Goal: Information Seeking & Learning: Check status

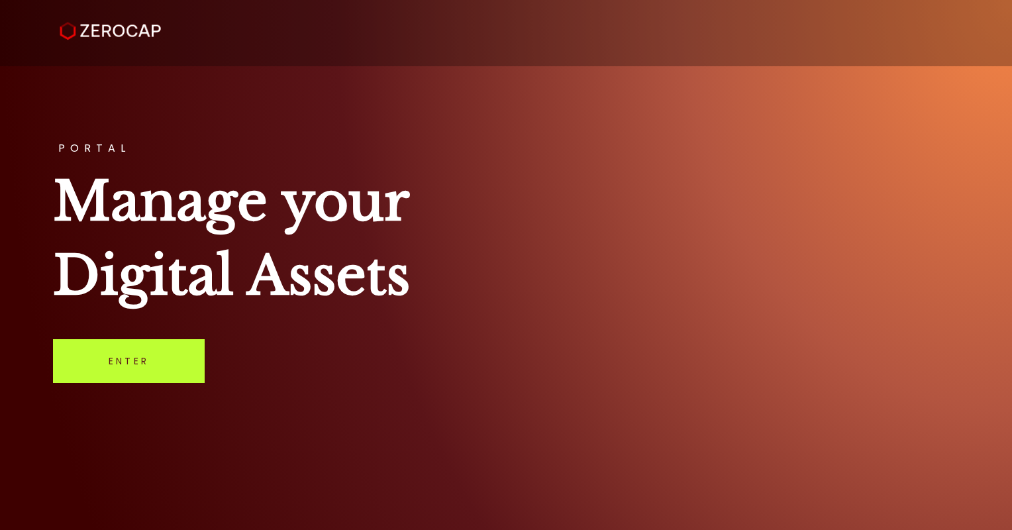
click at [152, 375] on link "Enter" at bounding box center [129, 361] width 152 height 44
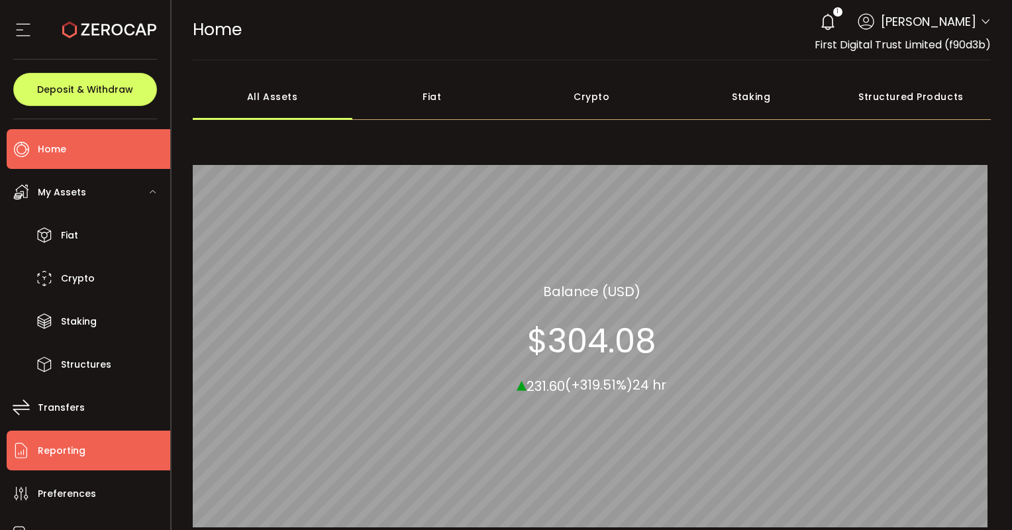
click at [93, 441] on li "Reporting" at bounding box center [89, 450] width 164 height 40
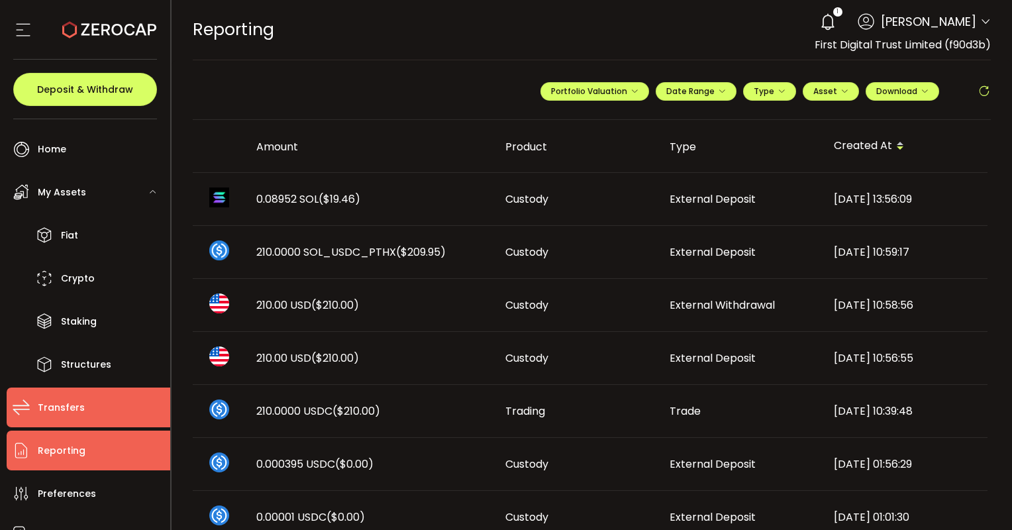
click at [78, 417] on li "Transfers" at bounding box center [89, 407] width 164 height 40
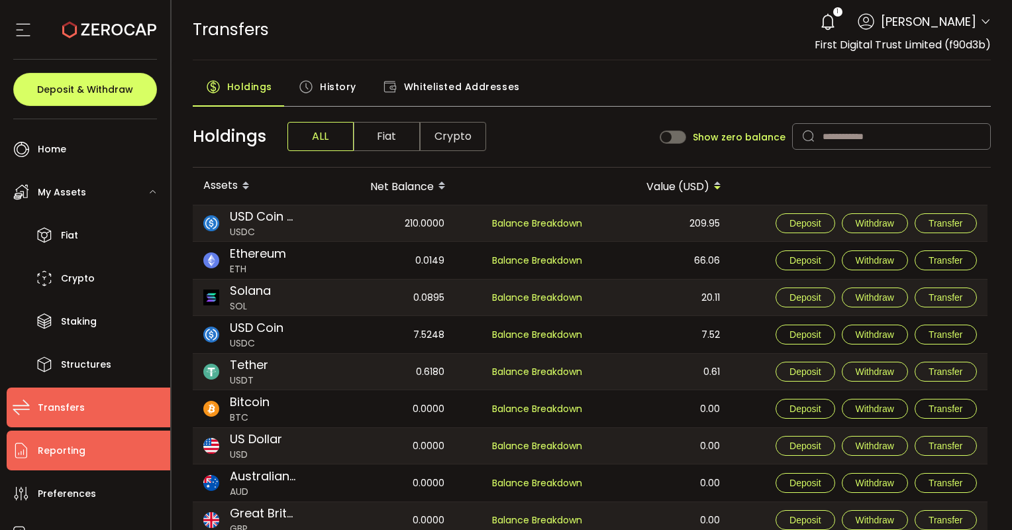
click at [77, 444] on span "Reporting" at bounding box center [62, 450] width 48 height 19
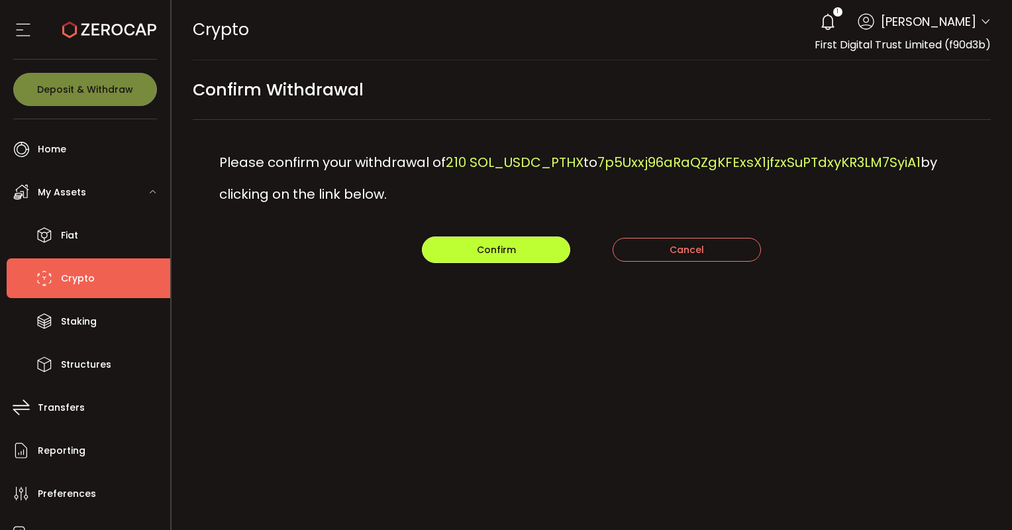
click at [473, 246] on button "Confirm" at bounding box center [496, 249] width 148 height 26
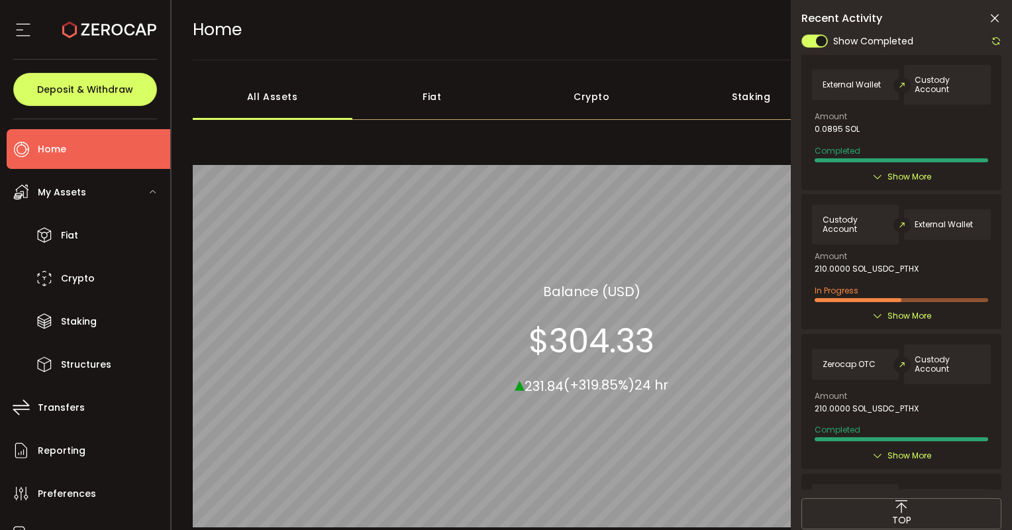
scroll to position [152, 0]
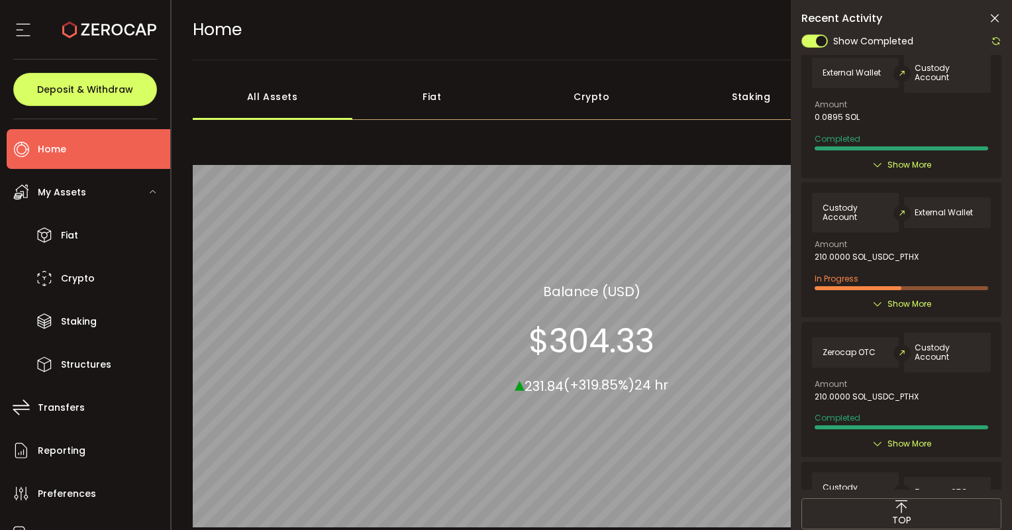
click at [872, 302] on icon at bounding box center [877, 304] width 11 height 11
click at [888, 300] on span "Show More" at bounding box center [909, 303] width 44 height 13
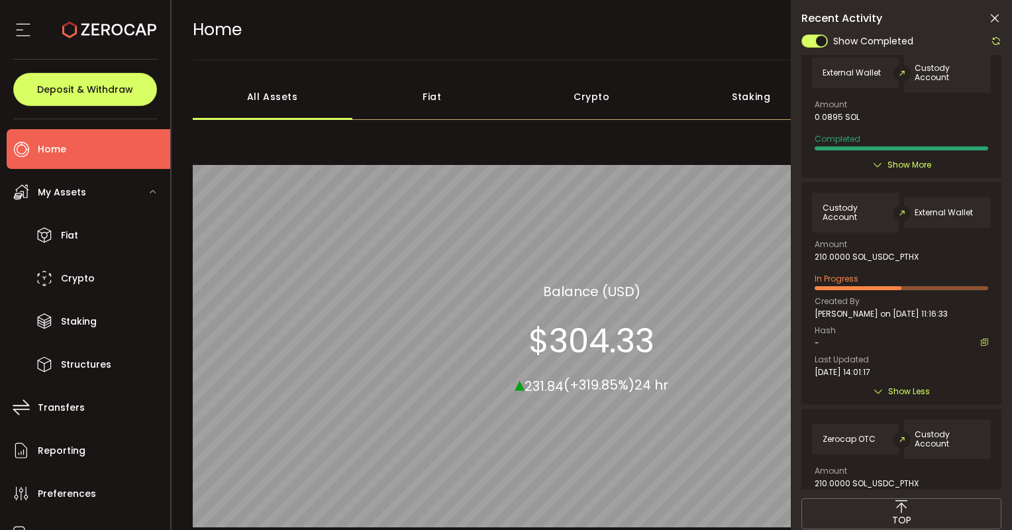
click at [994, 44] on icon at bounding box center [995, 41] width 11 height 11
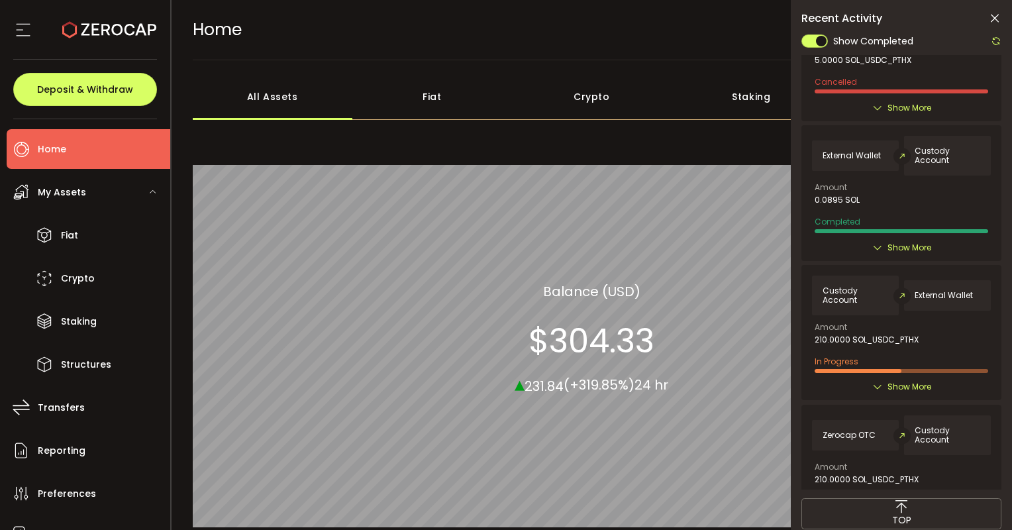
scroll to position [71, 0]
click at [879, 385] on icon at bounding box center [877, 384] width 11 height 11
click at [898, 379] on span "Show More" at bounding box center [909, 384] width 44 height 13
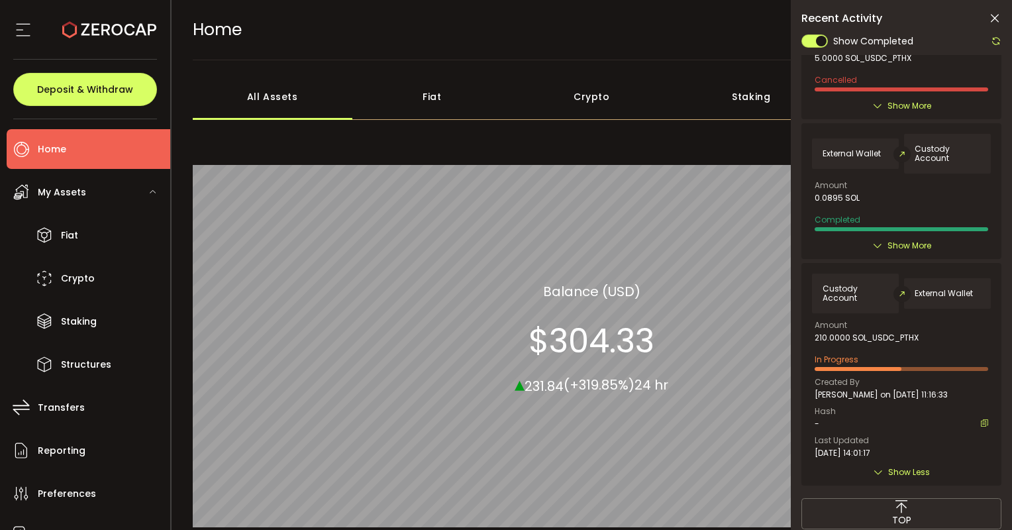
click at [994, 37] on icon at bounding box center [995, 41] width 11 height 11
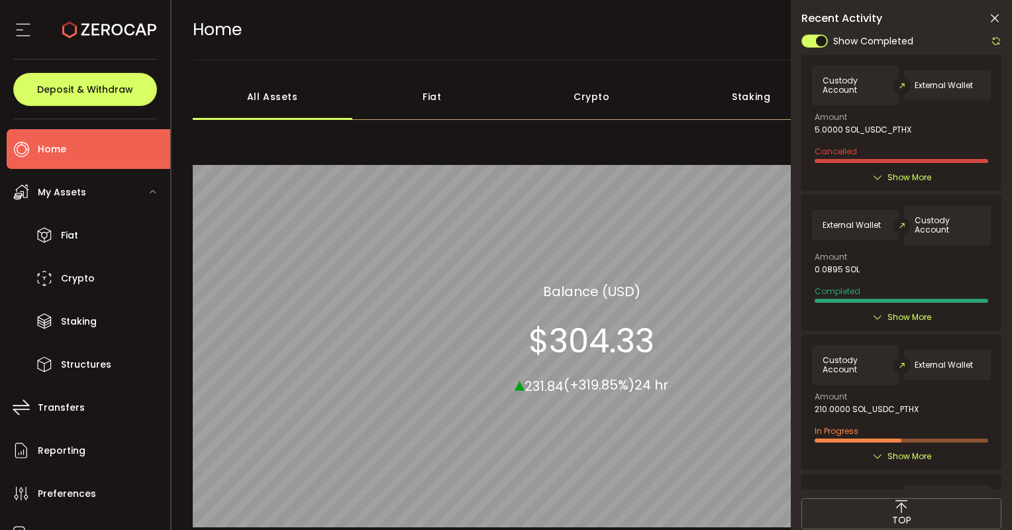
click at [994, 37] on icon at bounding box center [995, 41] width 11 height 11
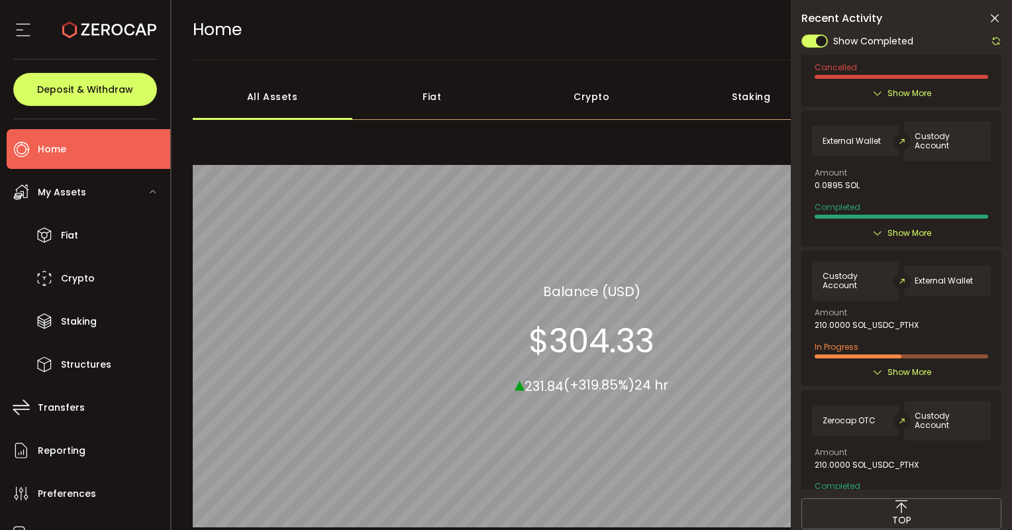
scroll to position [85, 0]
click at [881, 371] on div "Show More" at bounding box center [901, 370] width 179 height 13
click at [996, 41] on icon at bounding box center [995, 41] width 11 height 11
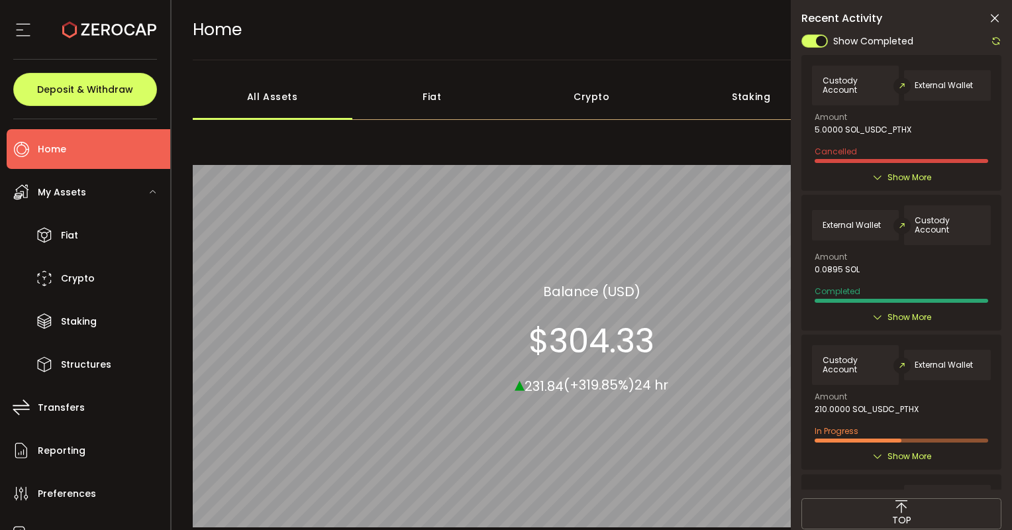
click at [909, 454] on span "Show More" at bounding box center [909, 455] width 44 height 13
click at [996, 41] on icon at bounding box center [995, 41] width 11 height 11
click at [997, 42] on icon at bounding box center [995, 41] width 11 height 11
click at [990, 41] on icon at bounding box center [995, 41] width 11 height 11
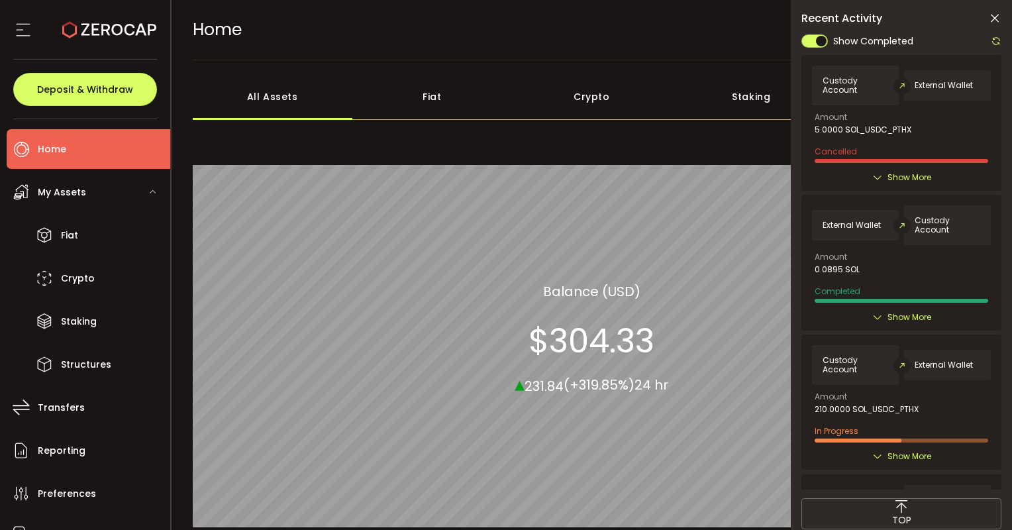
click at [993, 38] on icon at bounding box center [995, 41] width 11 height 11
click at [876, 453] on icon at bounding box center [877, 456] width 11 height 11
click at [996, 41] on icon at bounding box center [995, 41] width 11 height 11
click at [890, 456] on span "Show More" at bounding box center [909, 455] width 44 height 13
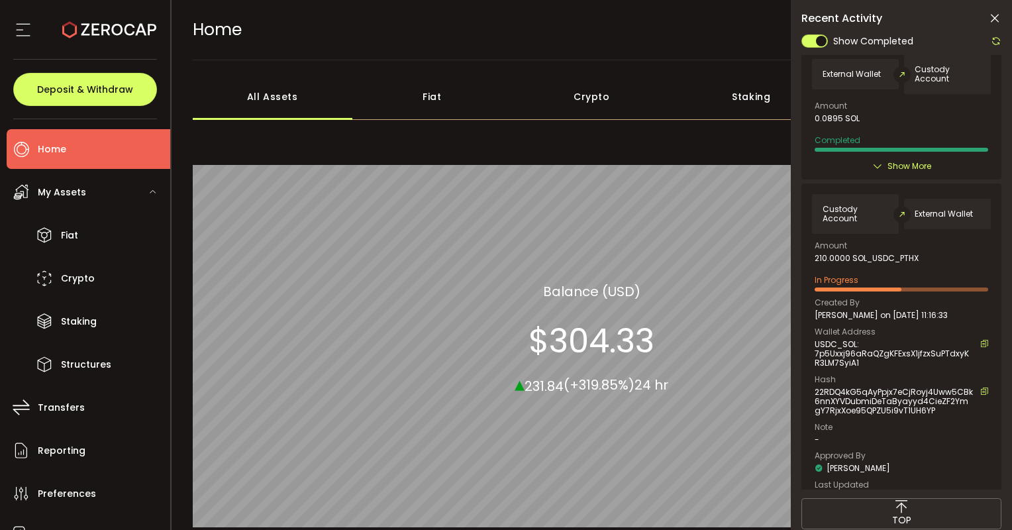
scroll to position [156, 0]
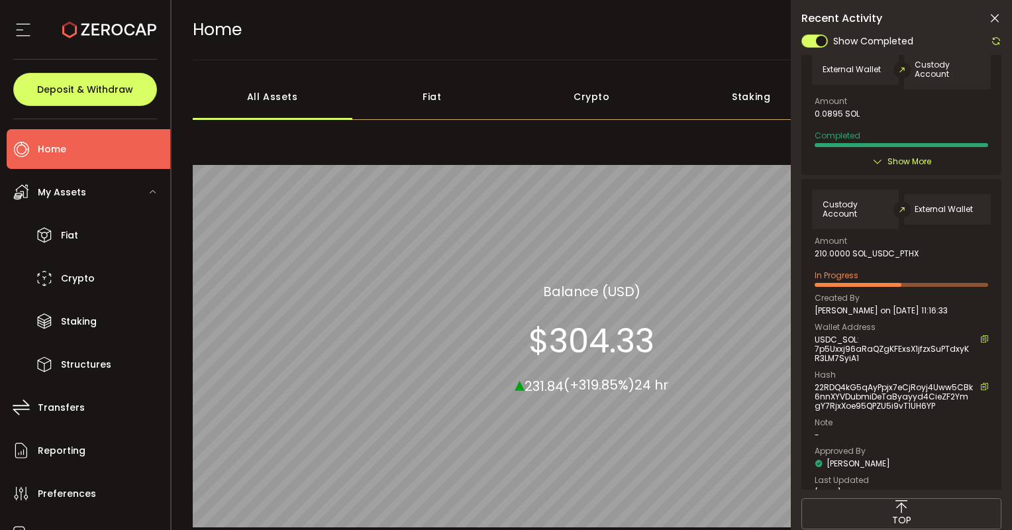
click at [997, 20] on icon at bounding box center [994, 18] width 13 height 13
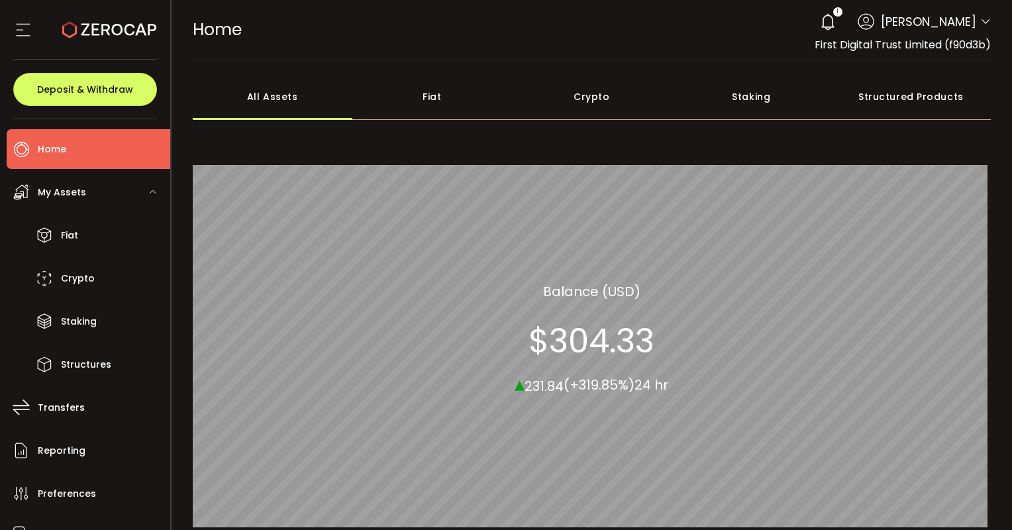
scroll to position [0, 0]
click at [62, 153] on span "Home" at bounding box center [52, 149] width 28 height 19
click at [445, 97] on div "Fiat" at bounding box center [432, 96] width 160 height 46
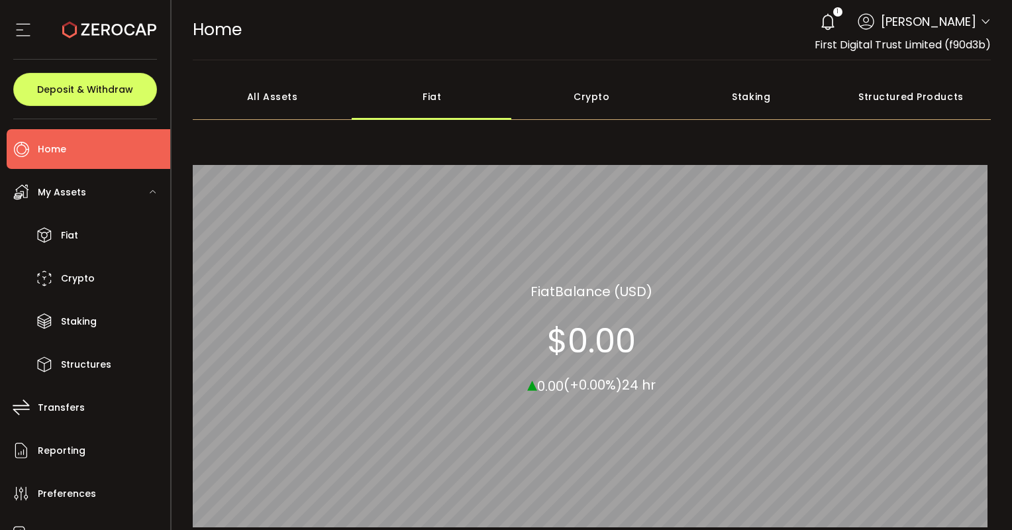
click at [580, 96] on div "Crypto" at bounding box center [592, 96] width 160 height 46
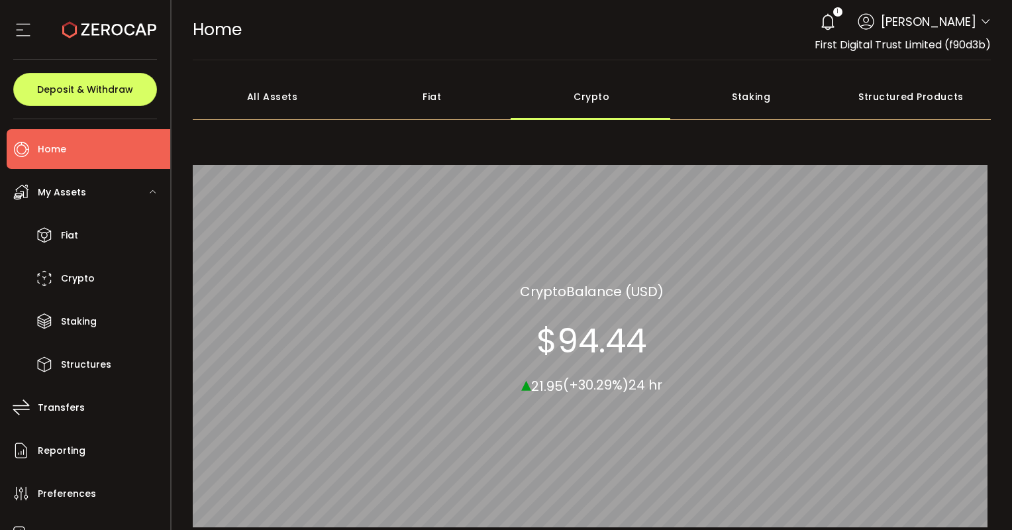
click at [274, 101] on div "All Assets" at bounding box center [273, 96] width 160 height 46
click at [603, 103] on div "Crypto" at bounding box center [592, 96] width 160 height 46
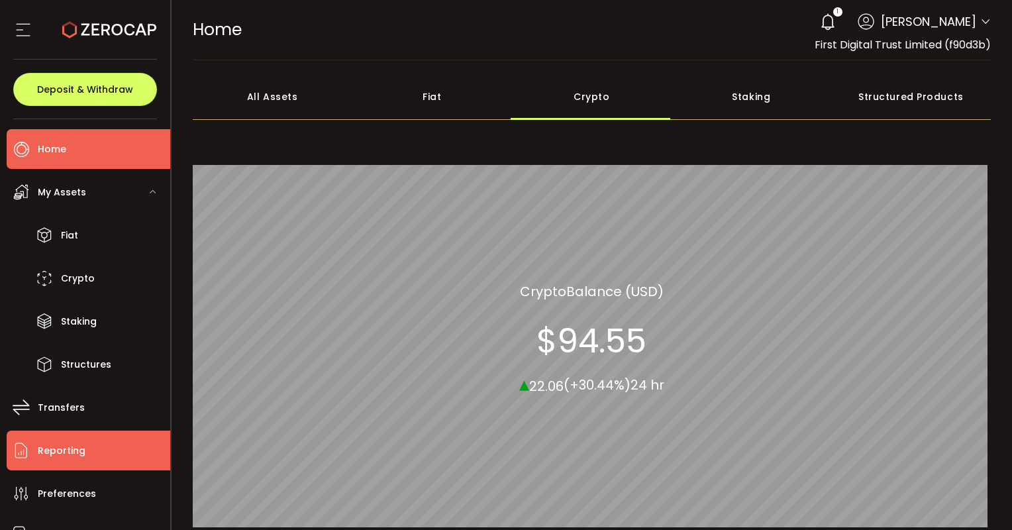
click at [48, 451] on span "Reporting" at bounding box center [62, 450] width 48 height 19
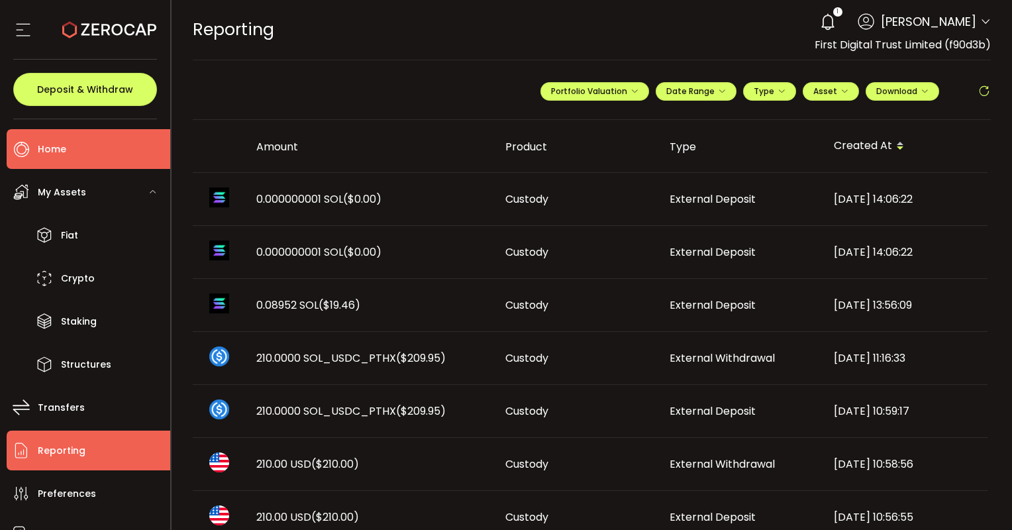
click at [71, 151] on li "Home" at bounding box center [89, 149] width 164 height 40
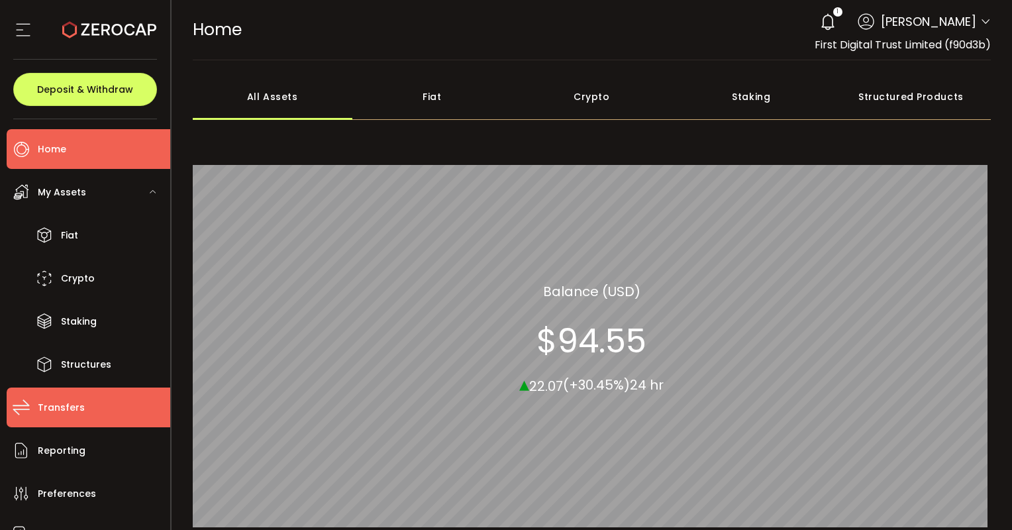
click at [66, 417] on li "Transfers" at bounding box center [89, 407] width 164 height 40
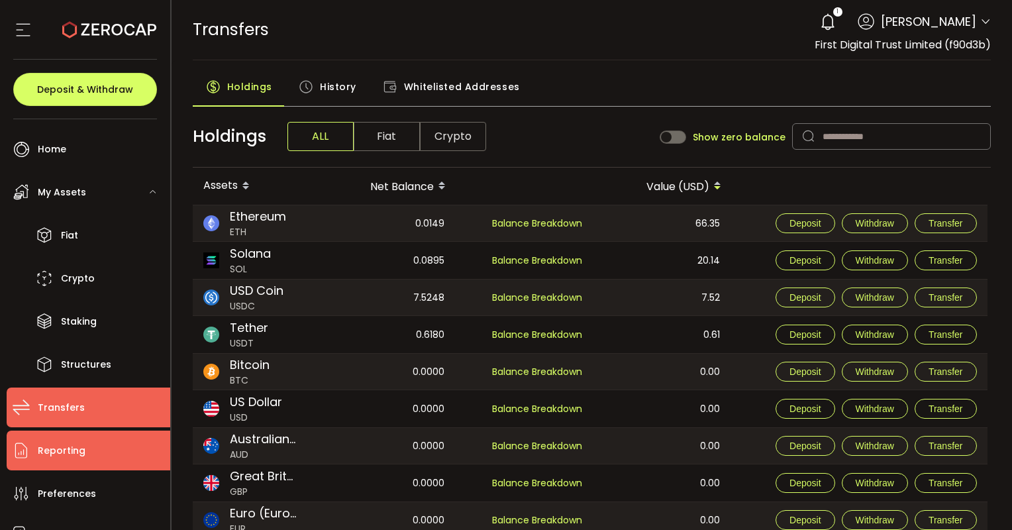
click at [81, 451] on span "Reporting" at bounding box center [62, 450] width 48 height 19
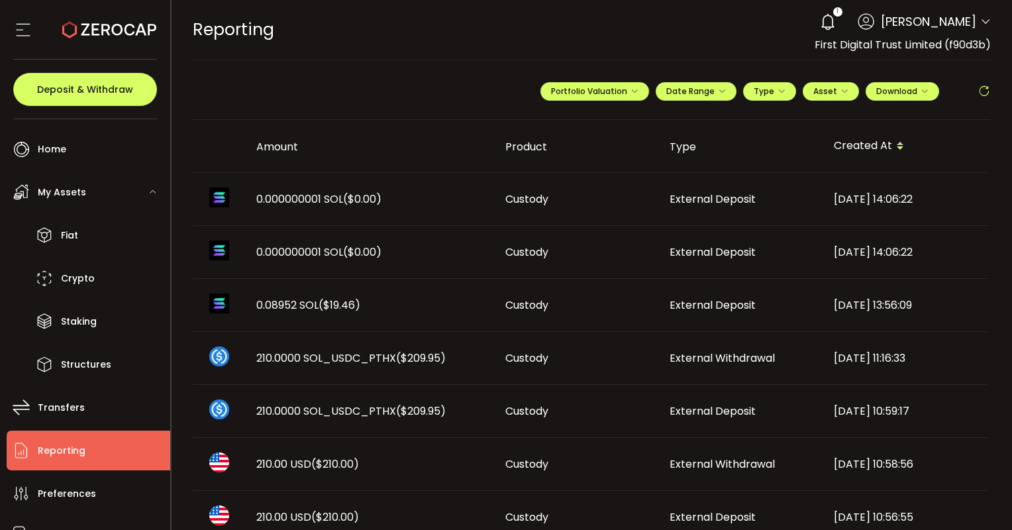
click at [432, 417] on span "($209.95)" at bounding box center [421, 410] width 50 height 15
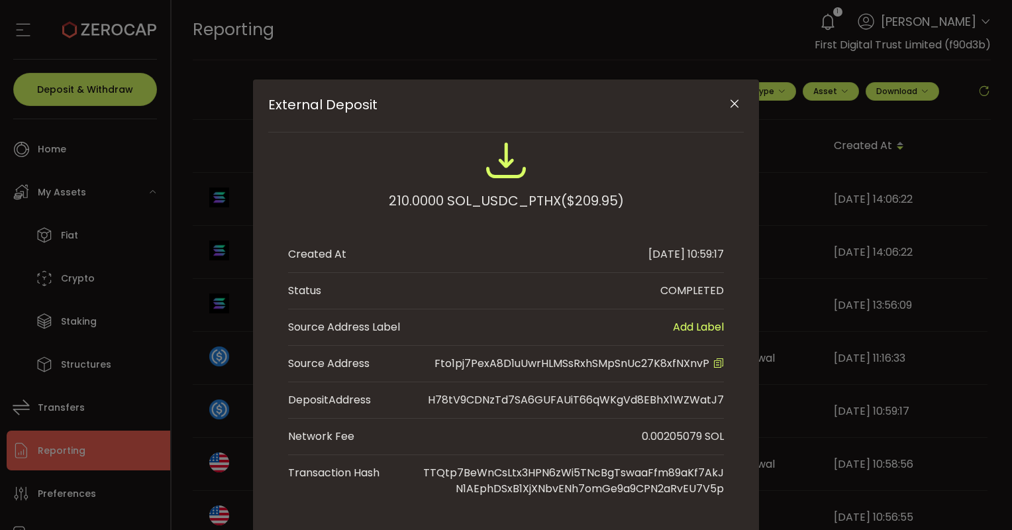
click at [728, 105] on icon "Close" at bounding box center [734, 103] width 13 height 13
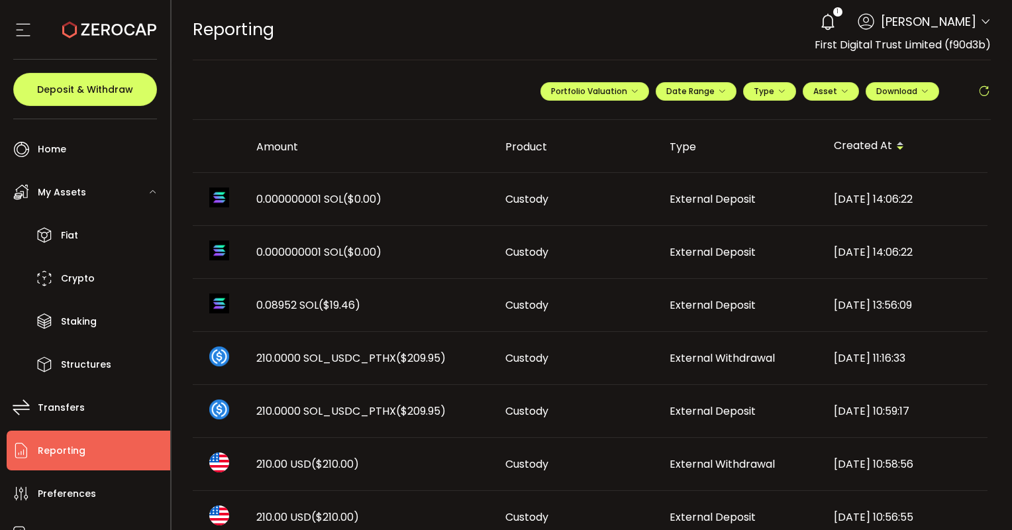
click at [978, 85] on icon at bounding box center [983, 91] width 13 height 13
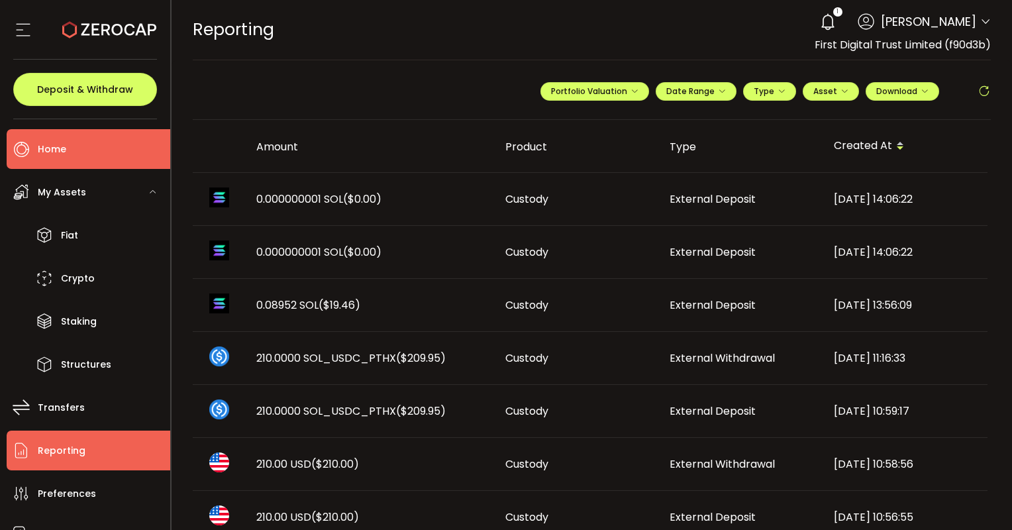
click at [61, 149] on span "Home" at bounding box center [52, 149] width 28 height 19
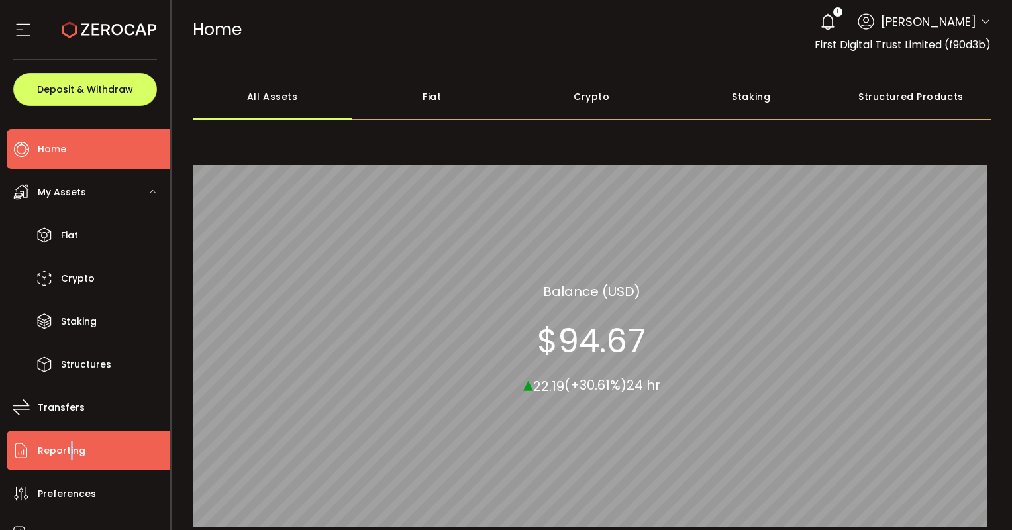
click at [69, 443] on span "Reporting" at bounding box center [62, 450] width 48 height 19
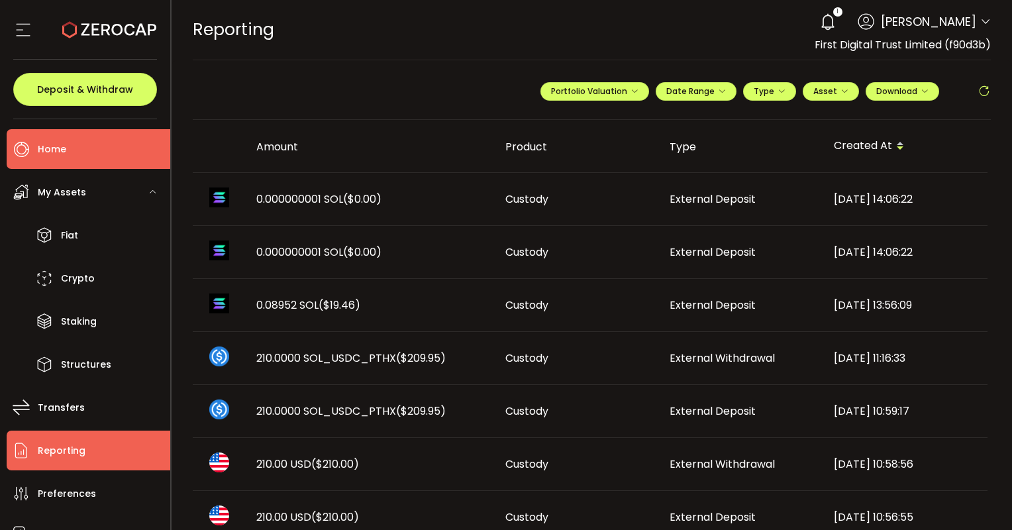
click at [62, 149] on span "Home" at bounding box center [52, 149] width 28 height 19
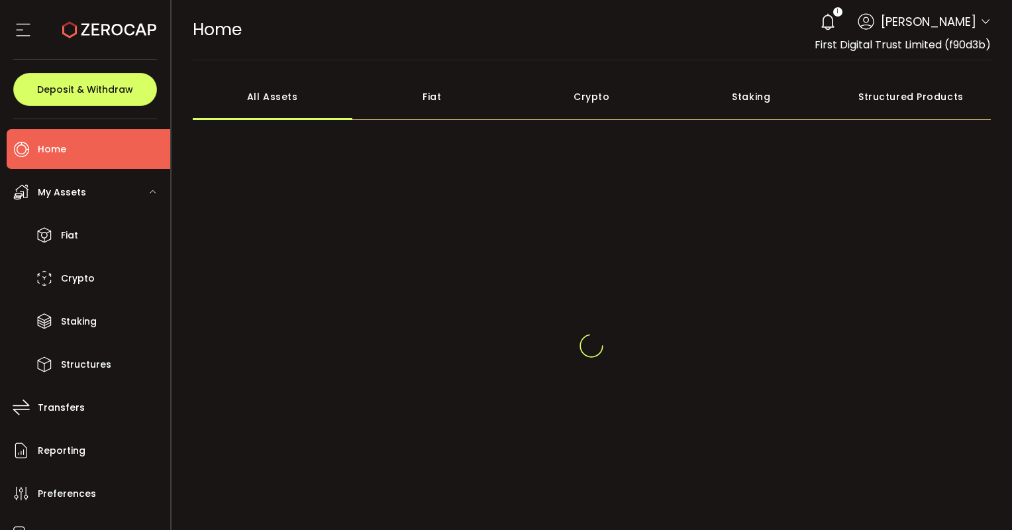
click at [602, 103] on div "Crypto" at bounding box center [592, 96] width 160 height 46
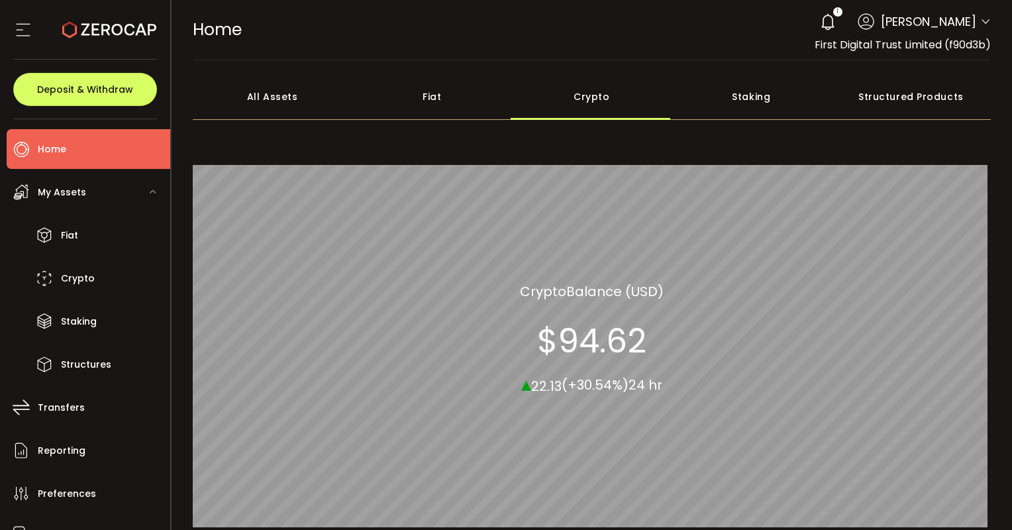
click at [607, 325] on section "$94.62" at bounding box center [591, 340] width 109 height 40
click at [587, 331] on section "$94.62" at bounding box center [591, 340] width 109 height 40
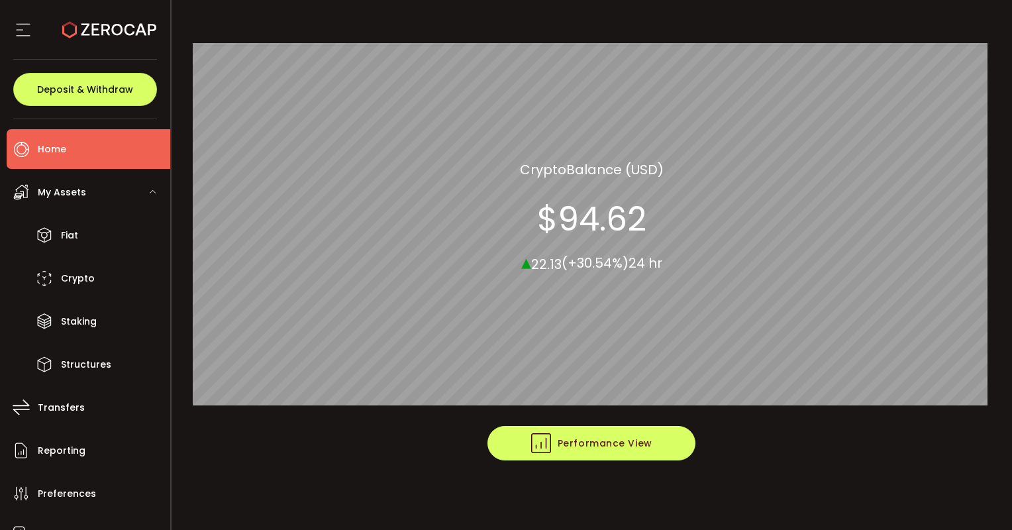
click at [578, 451] on span "Performance View" at bounding box center [591, 443] width 121 height 20
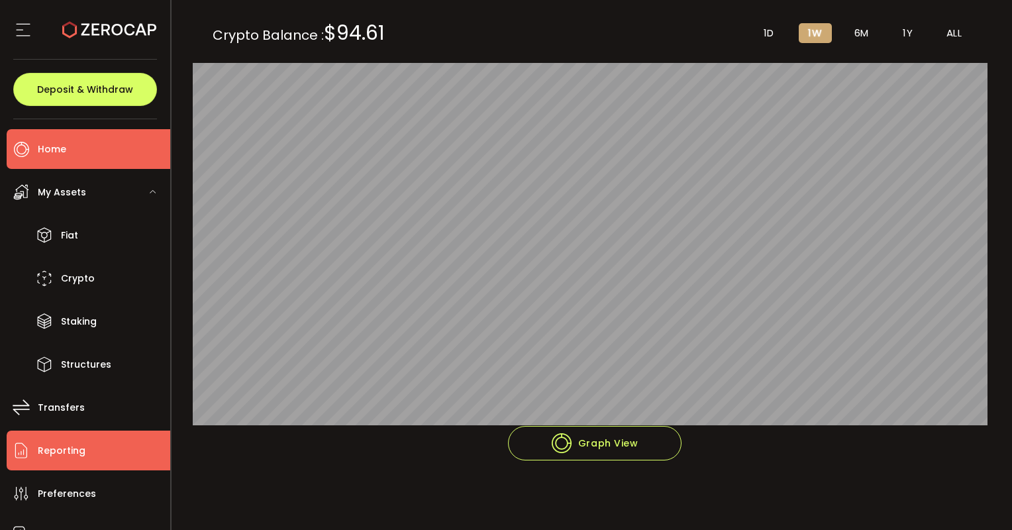
click at [30, 451] on icon at bounding box center [21, 450] width 20 height 20
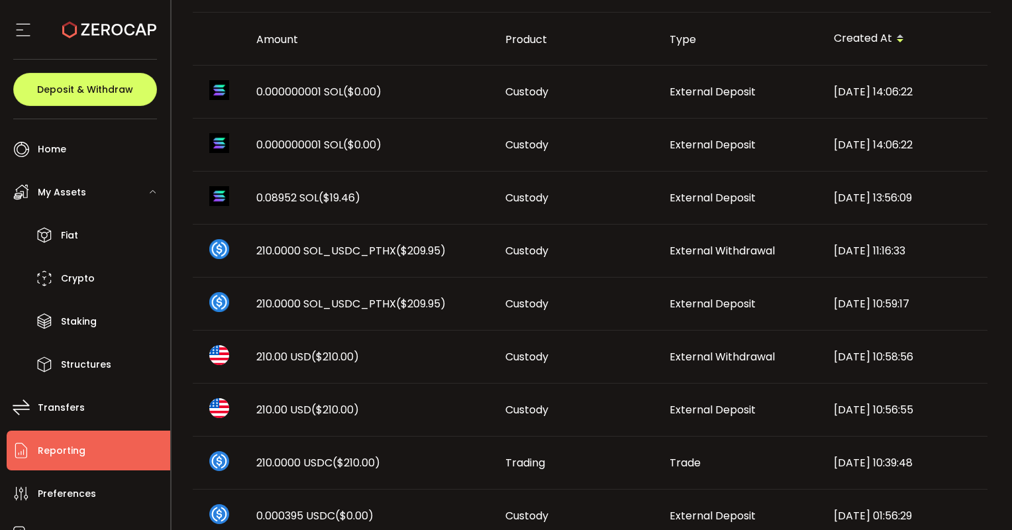
scroll to position [108, 0]
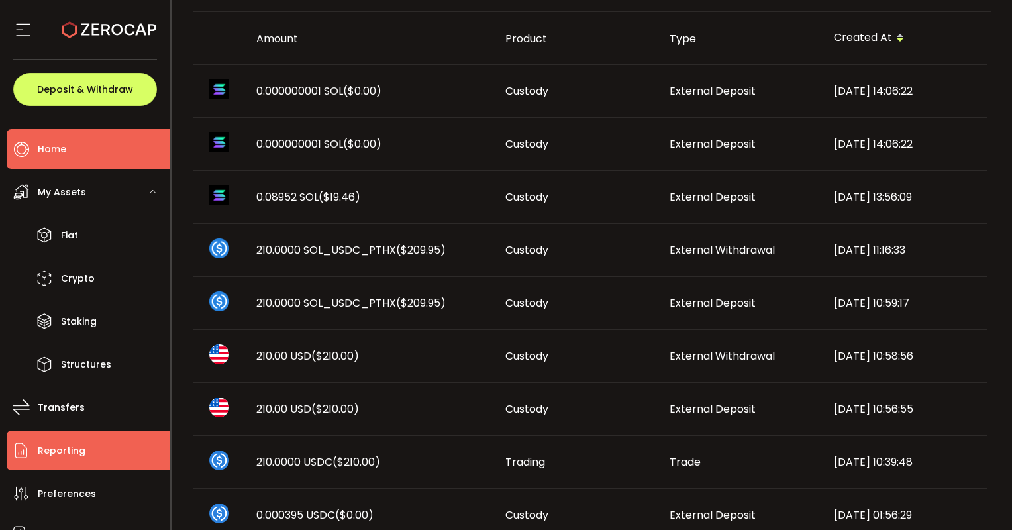
click at [91, 166] on li "Home" at bounding box center [89, 149] width 164 height 40
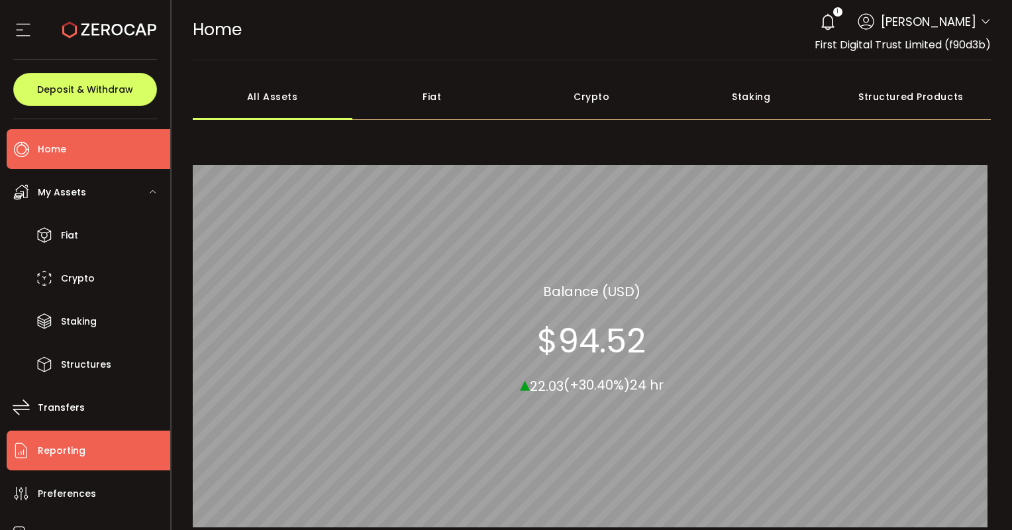
click at [42, 455] on span "Reporting" at bounding box center [62, 450] width 48 height 19
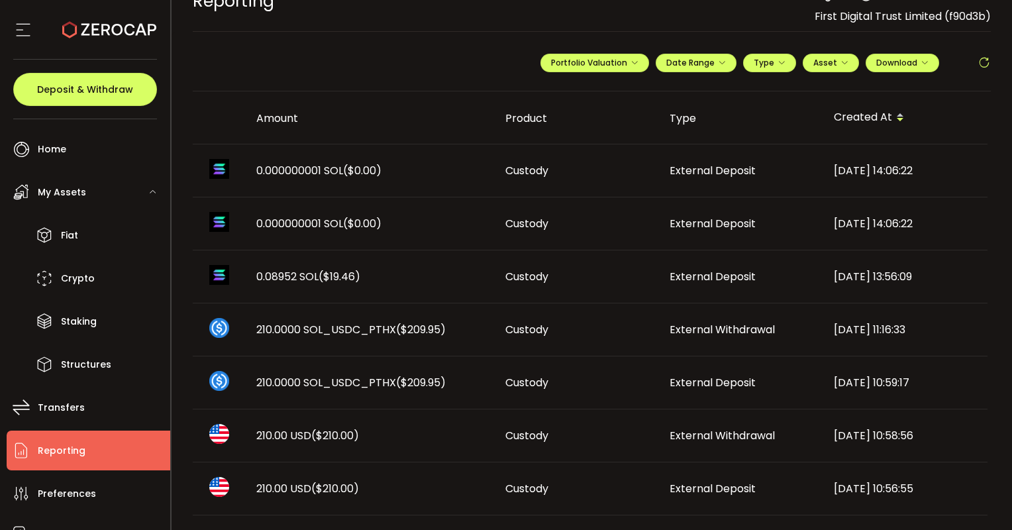
scroll to position [26, 0]
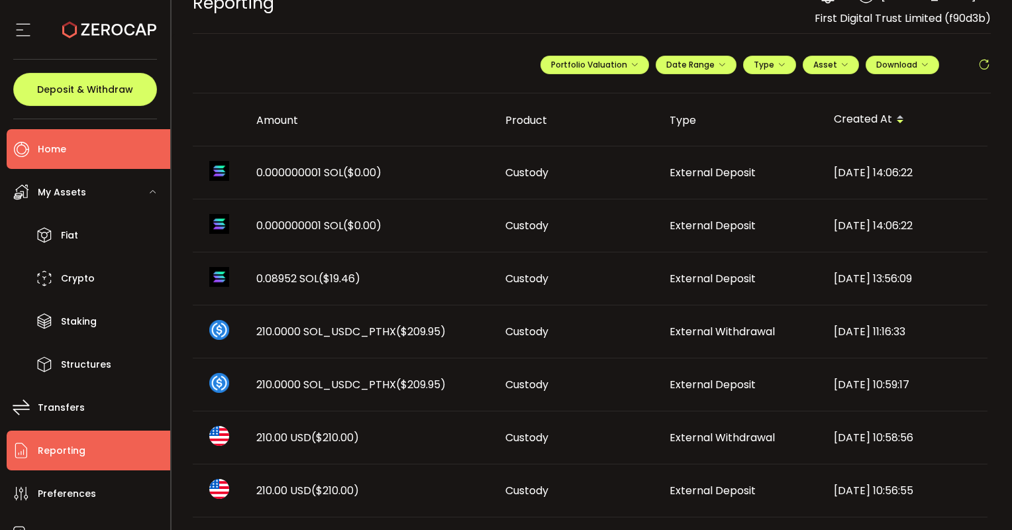
click at [101, 156] on li "Home" at bounding box center [89, 149] width 164 height 40
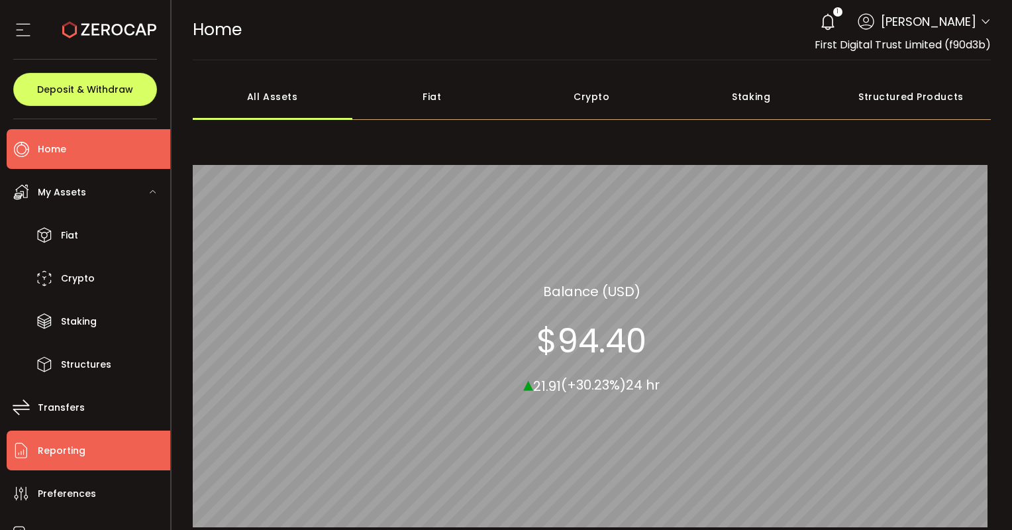
click at [85, 448] on li "Reporting" at bounding box center [89, 450] width 164 height 40
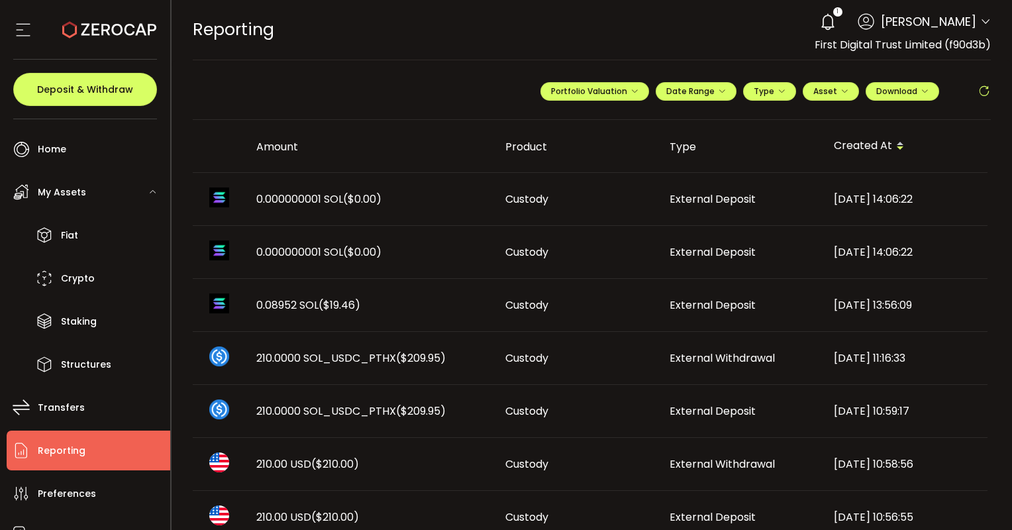
click at [219, 307] on img at bounding box center [219, 303] width 20 height 20
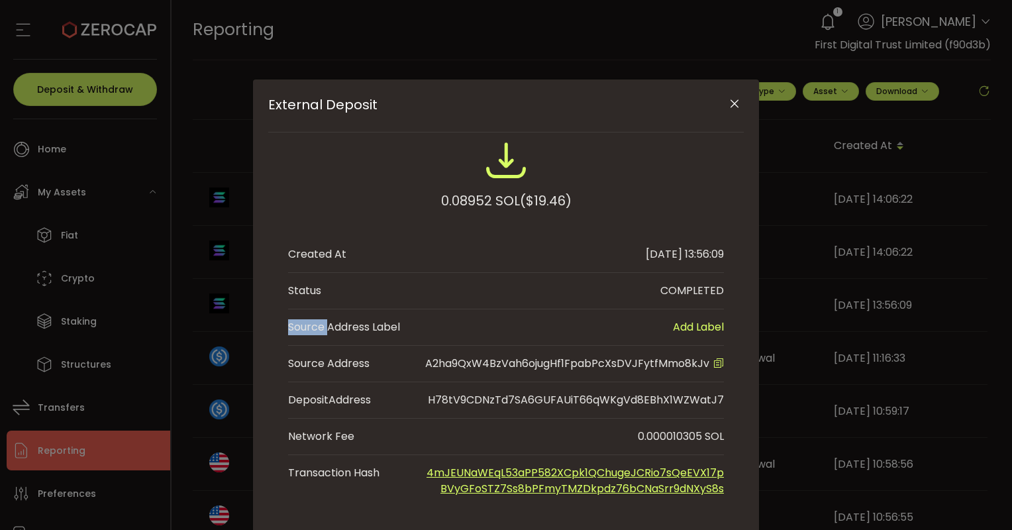
click at [219, 307] on div "External Deposit 0.08952 SOL ($19.46) Created At 2025-09-10 13:56:09 Status COM…" at bounding box center [506, 265] width 1012 height 530
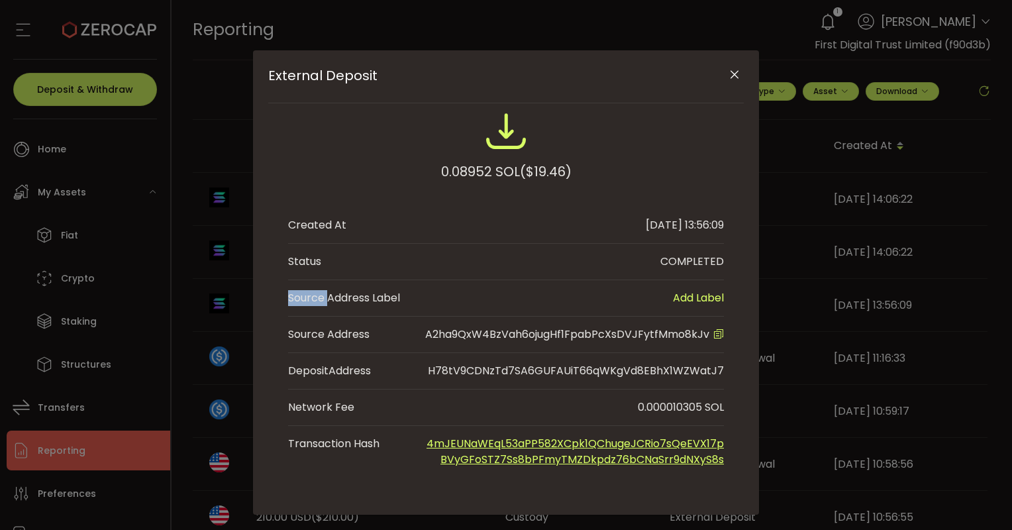
scroll to position [29, 0]
click at [508, 442] on link "4mJEUNaWEqL53aPP582XCpk1QChugeJCRio7sQeEVX17pBVyGFoSTZ7Ss8bPFmyTMZDkpdz76bCNaSr…" at bounding box center [574, 451] width 297 height 31
click at [733, 66] on button "Close" at bounding box center [733, 75] width 23 height 23
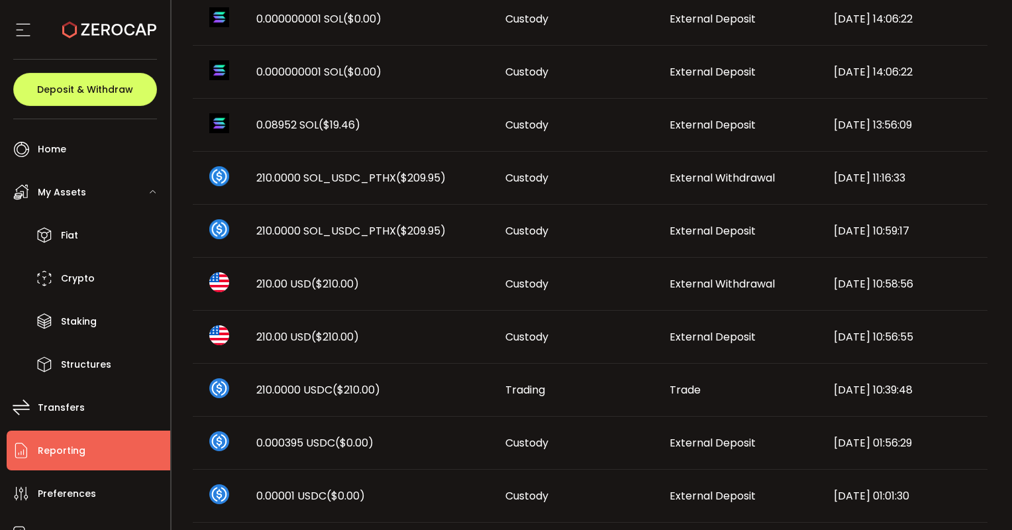
scroll to position [0, 0]
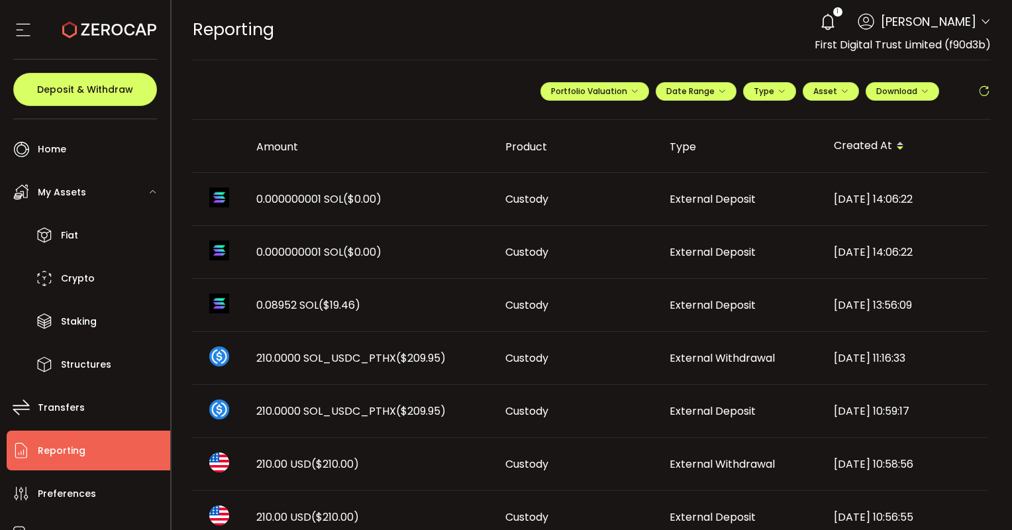
click at [974, 19] on div "1 Vincent Chok Account First Digital Trust Limited (f90d3b) Preferences Reporti…" at bounding box center [901, 21] width 177 height 29
click at [984, 24] on icon at bounding box center [985, 22] width 11 height 11
click at [851, 181] on td "2025-09-10 14:06:22" at bounding box center [905, 199] width 164 height 53
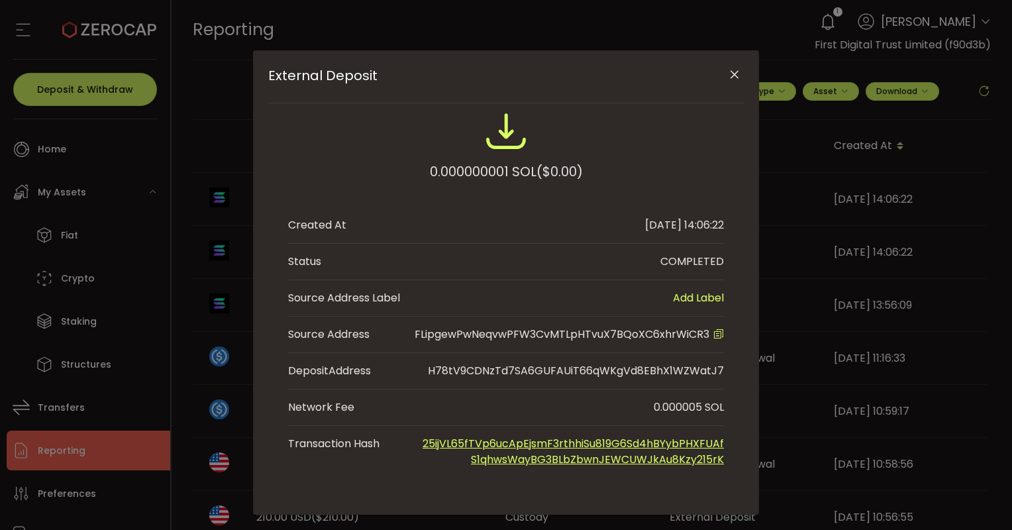
click at [980, 22] on div "External Deposit 0.000000001 SOL ($0.00) Created At 2025-09-10 14:06:22 Status …" at bounding box center [506, 265] width 1012 height 530
click at [732, 77] on icon "Close" at bounding box center [734, 74] width 13 height 13
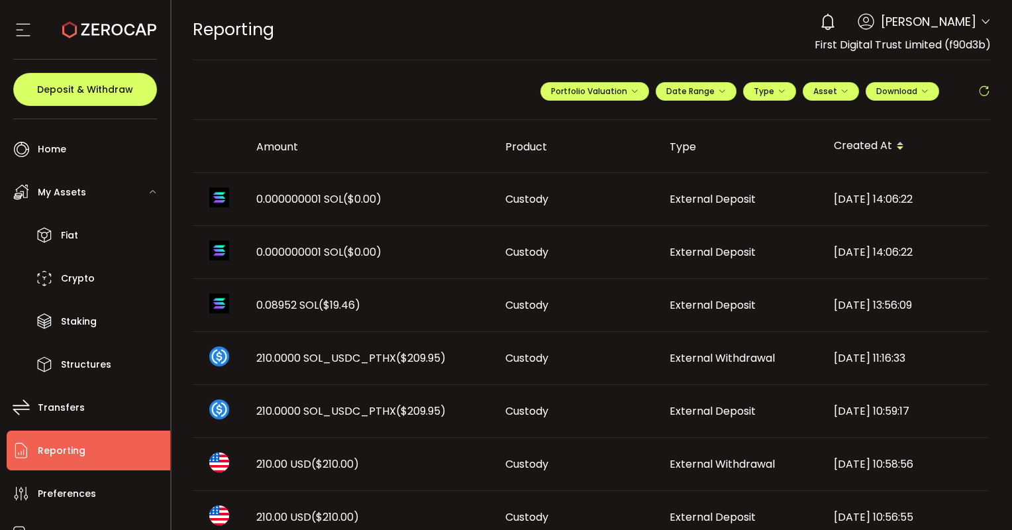
click at [980, 21] on icon at bounding box center [985, 22] width 11 height 11
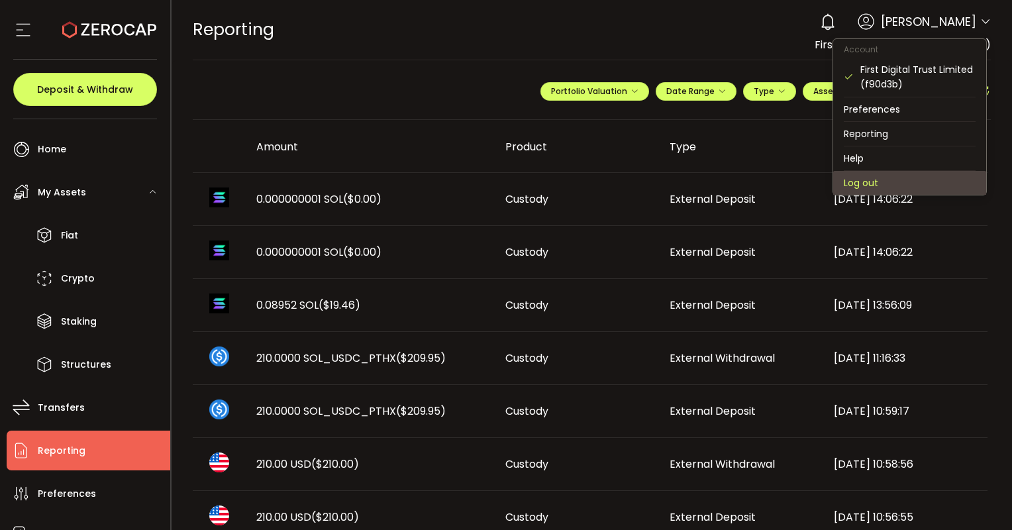
click at [867, 181] on li "Log out" at bounding box center [909, 183] width 153 height 24
